Goal: Check status

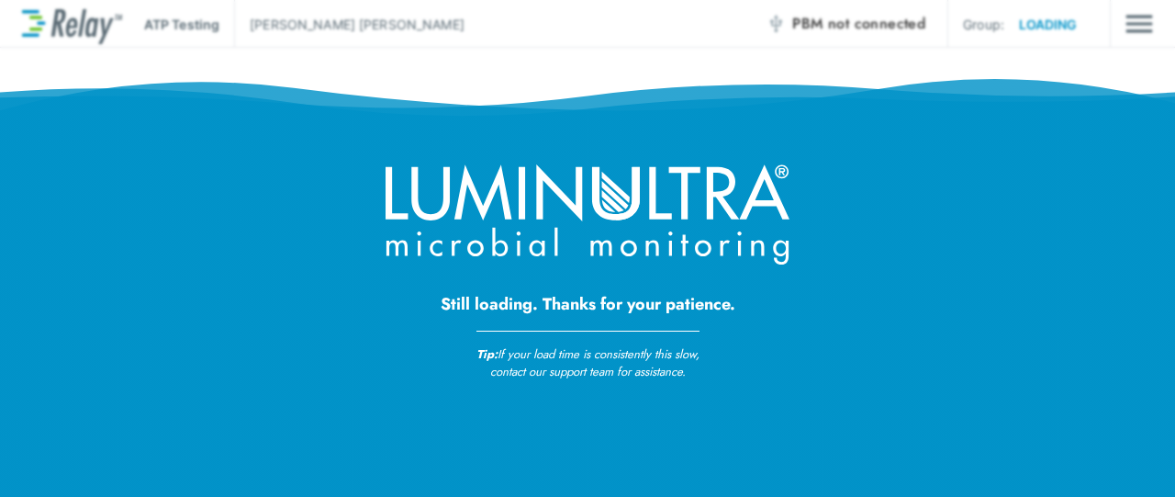
click at [184, 182] on div "Still loading. Thanks for your patience. Tip: If your load time is consistently…" at bounding box center [587, 191] width 1175 height 383
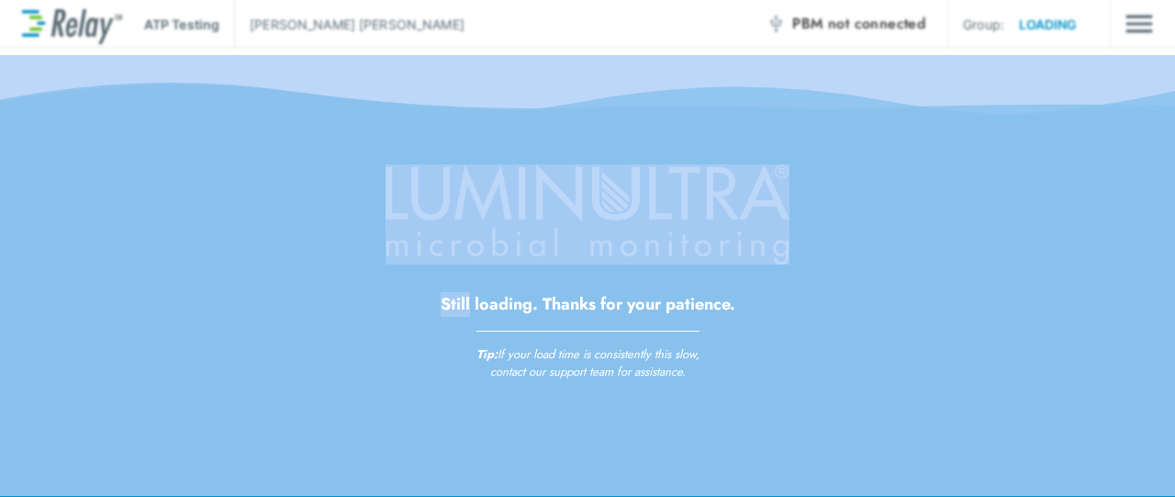
click at [184, 182] on div "Still loading. Thanks for your patience. Tip: If your load time is consistently…" at bounding box center [587, 191] width 1175 height 383
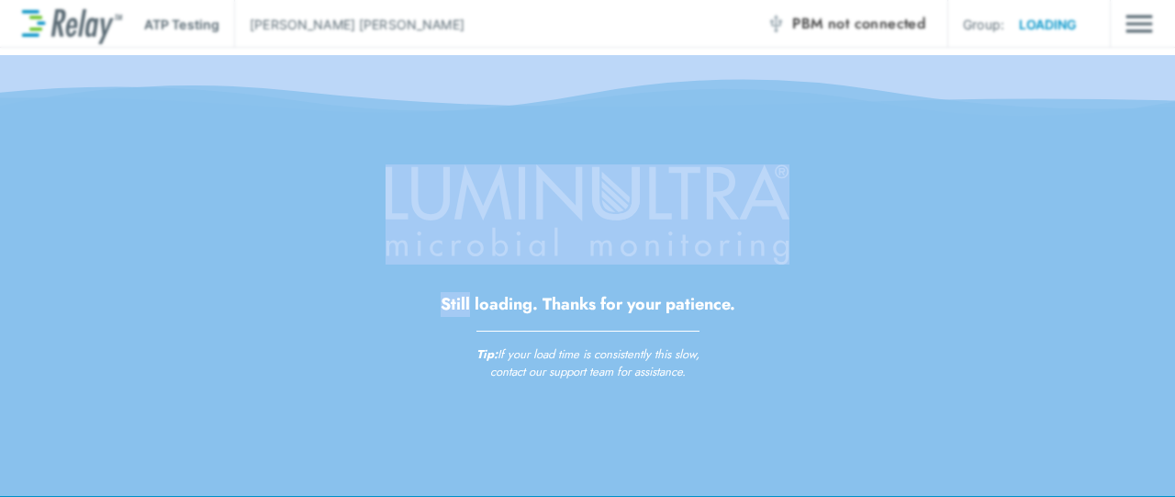
click at [593, 27] on div "Still loading. Thanks for your patience. Tip: If your load time is consistently…" at bounding box center [587, 191] width 1175 height 383
